Goal: Transaction & Acquisition: Book appointment/travel/reservation

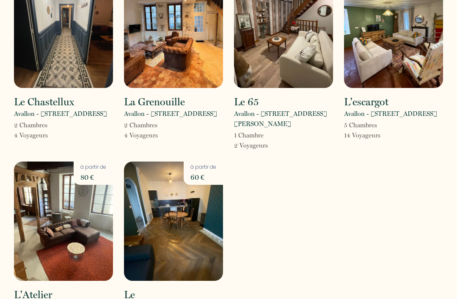
scroll to position [100, 0]
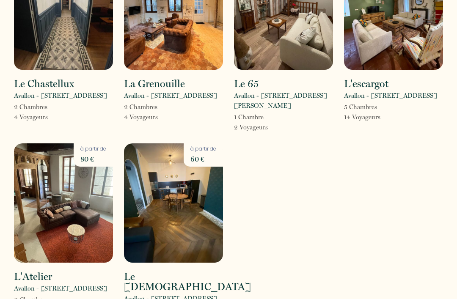
click at [47, 192] on img at bounding box center [63, 202] width 99 height 119
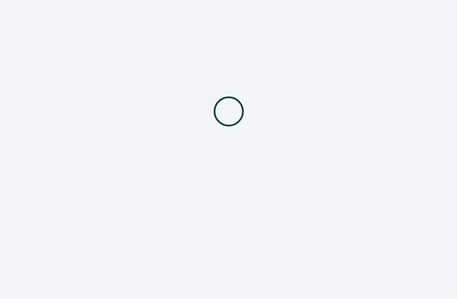
click at [53, 193] on div at bounding box center [228, 111] width 457 height 223
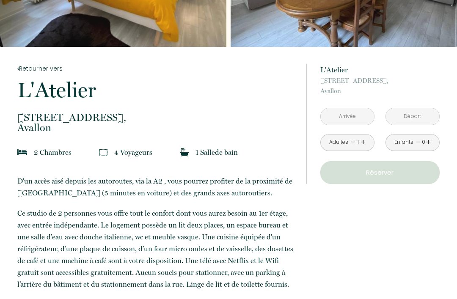
scroll to position [125, 0]
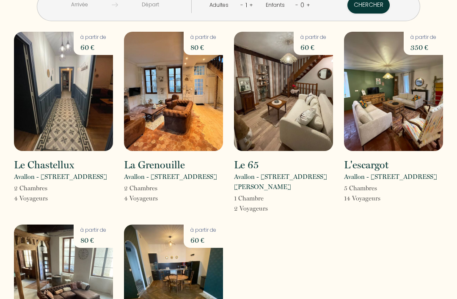
scroll to position [18, 0]
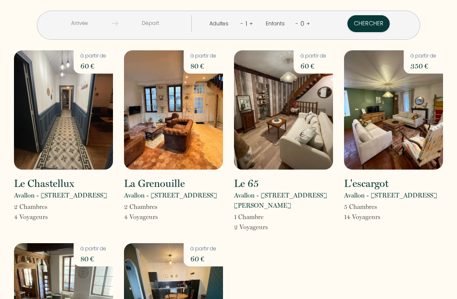
click at [66, 122] on img at bounding box center [63, 109] width 99 height 119
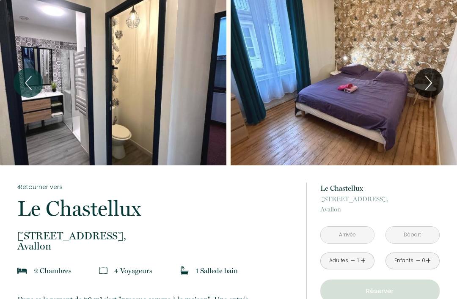
click at [427, 80] on icon "Next" at bounding box center [429, 82] width 18 height 25
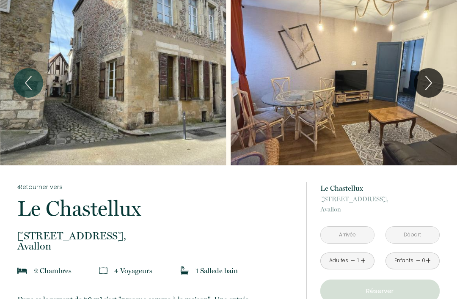
click at [428, 80] on icon "Next" at bounding box center [429, 82] width 18 height 25
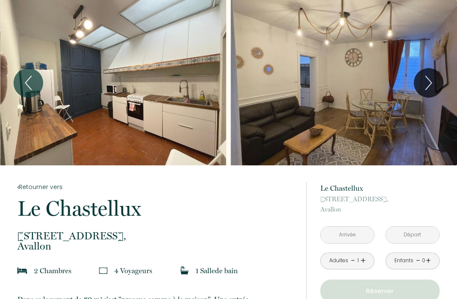
click at [429, 85] on icon "Next" at bounding box center [429, 82] width 18 height 25
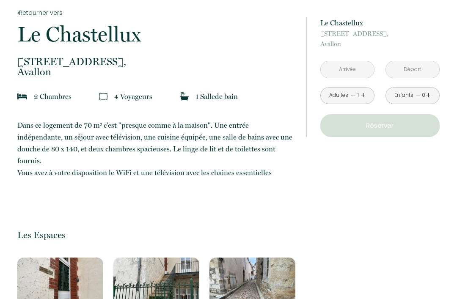
scroll to position [174, 0]
